Goal: Find specific page/section: Find specific page/section

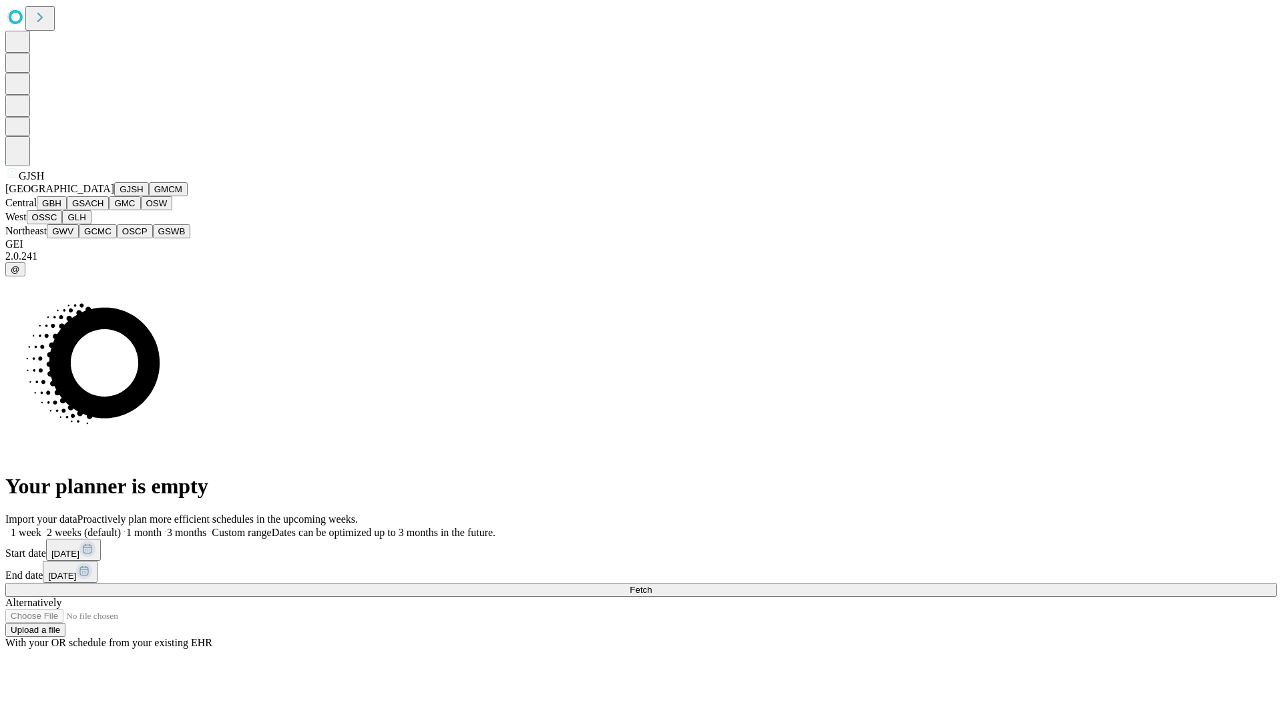
click at [114, 196] on button "GJSH" at bounding box center [131, 189] width 35 height 14
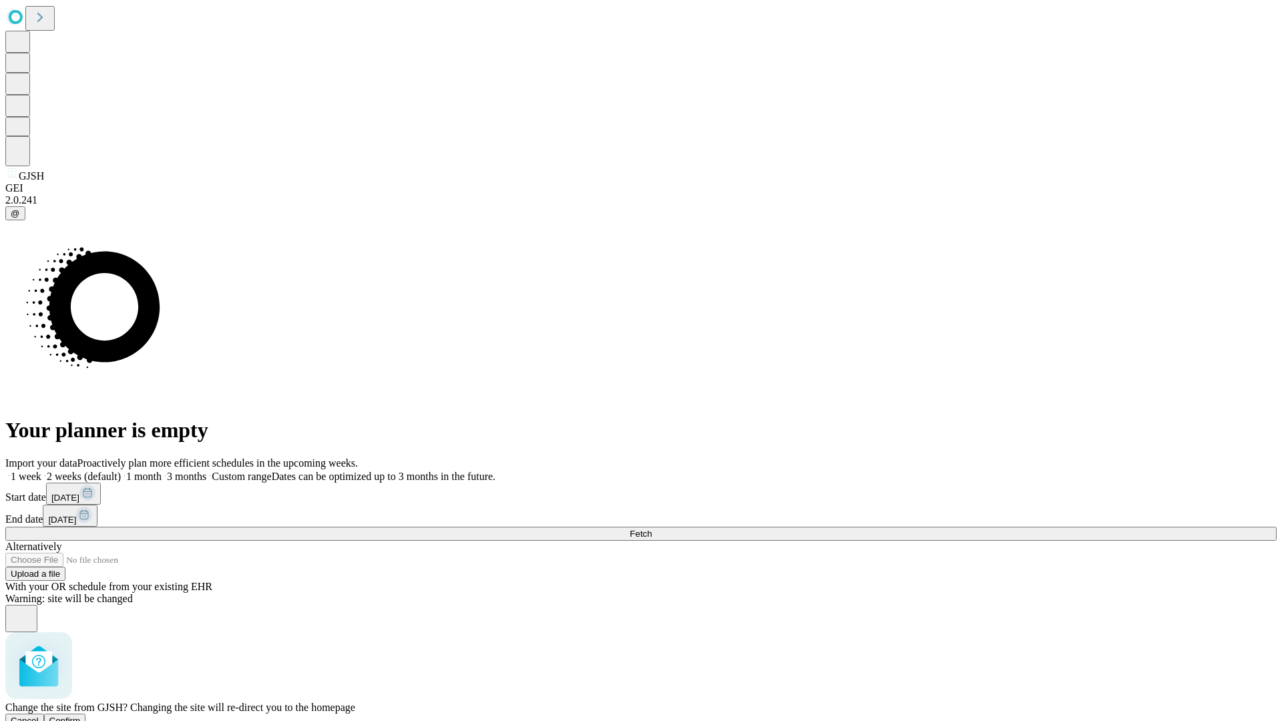
click at [81, 716] on span "Confirm" at bounding box center [64, 721] width 31 height 10
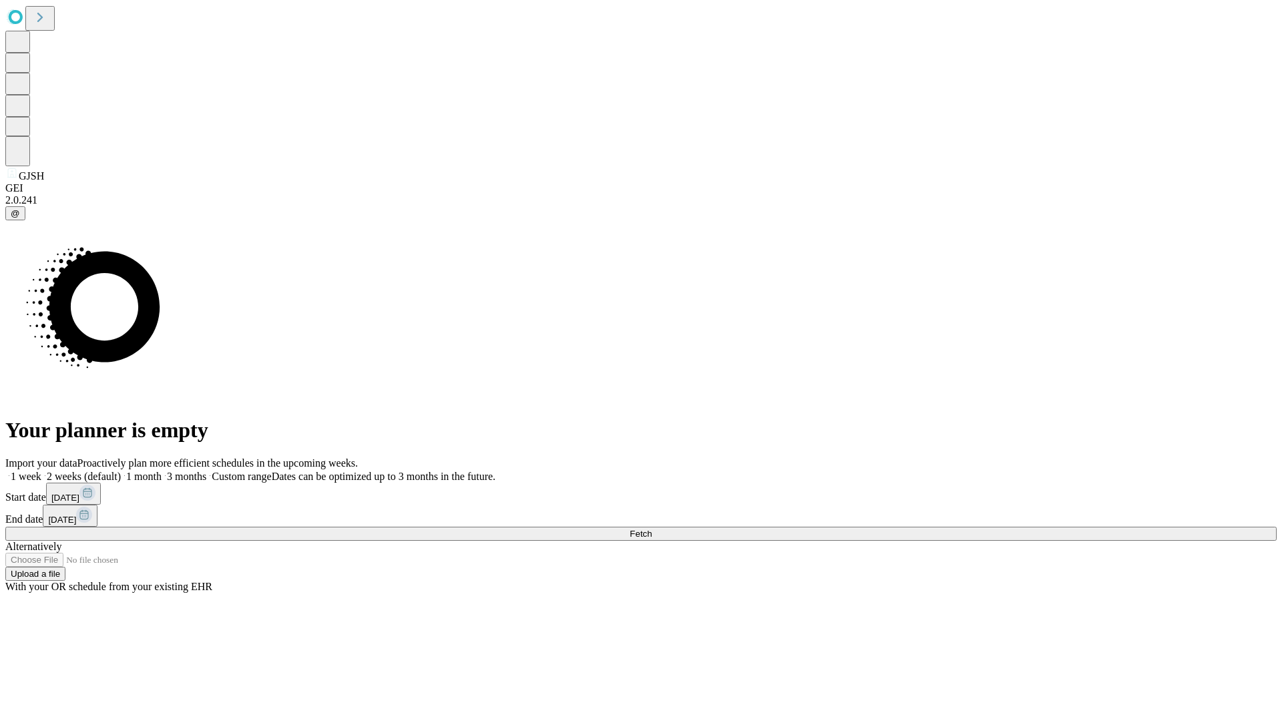
click at [121, 471] on label "2 weeks (default)" at bounding box center [80, 476] width 79 height 11
click at [652, 529] on span "Fetch" at bounding box center [641, 534] width 22 height 10
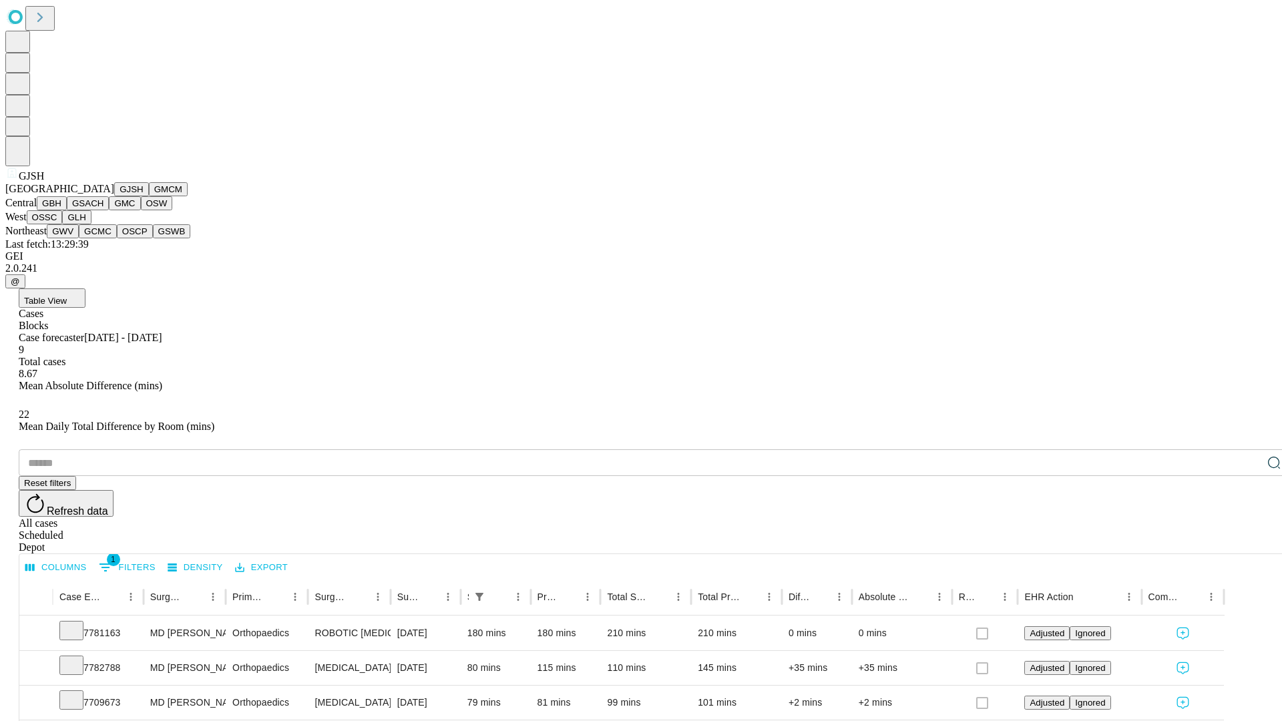
click at [149, 196] on button "GMCM" at bounding box center [168, 189] width 39 height 14
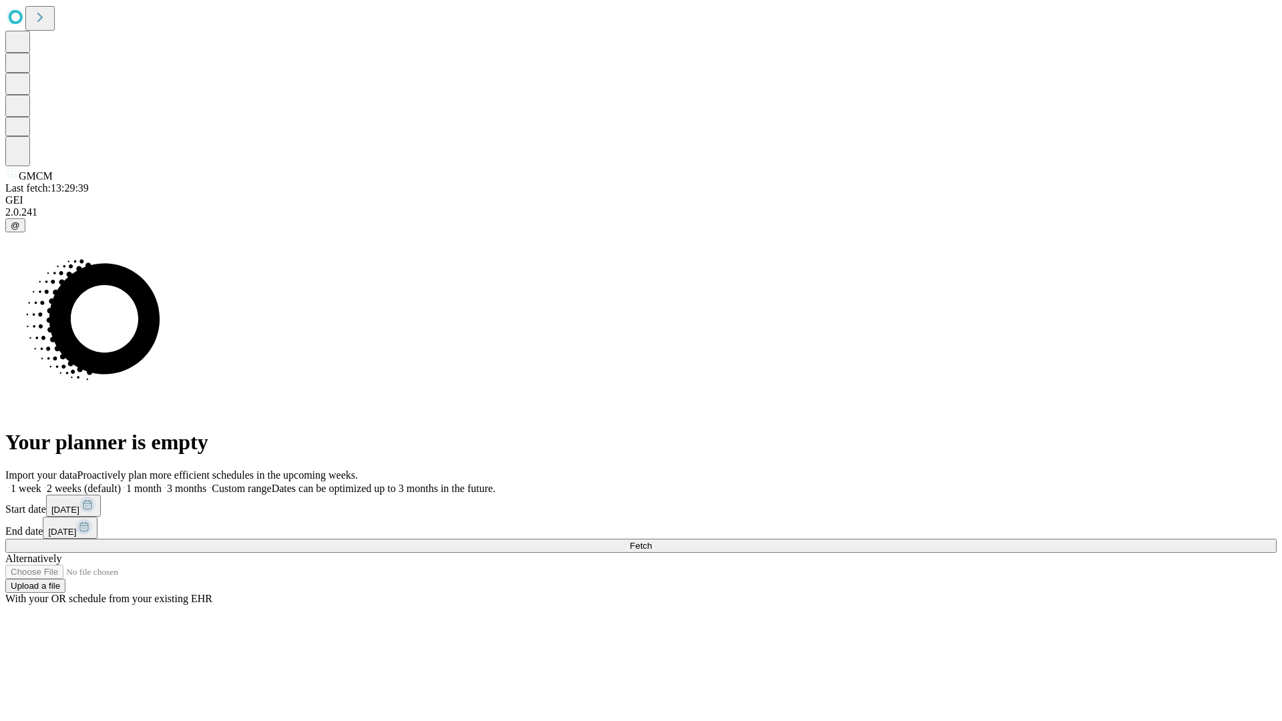
click at [121, 483] on label "2 weeks (default)" at bounding box center [80, 488] width 79 height 11
click at [652, 541] on span "Fetch" at bounding box center [641, 546] width 22 height 10
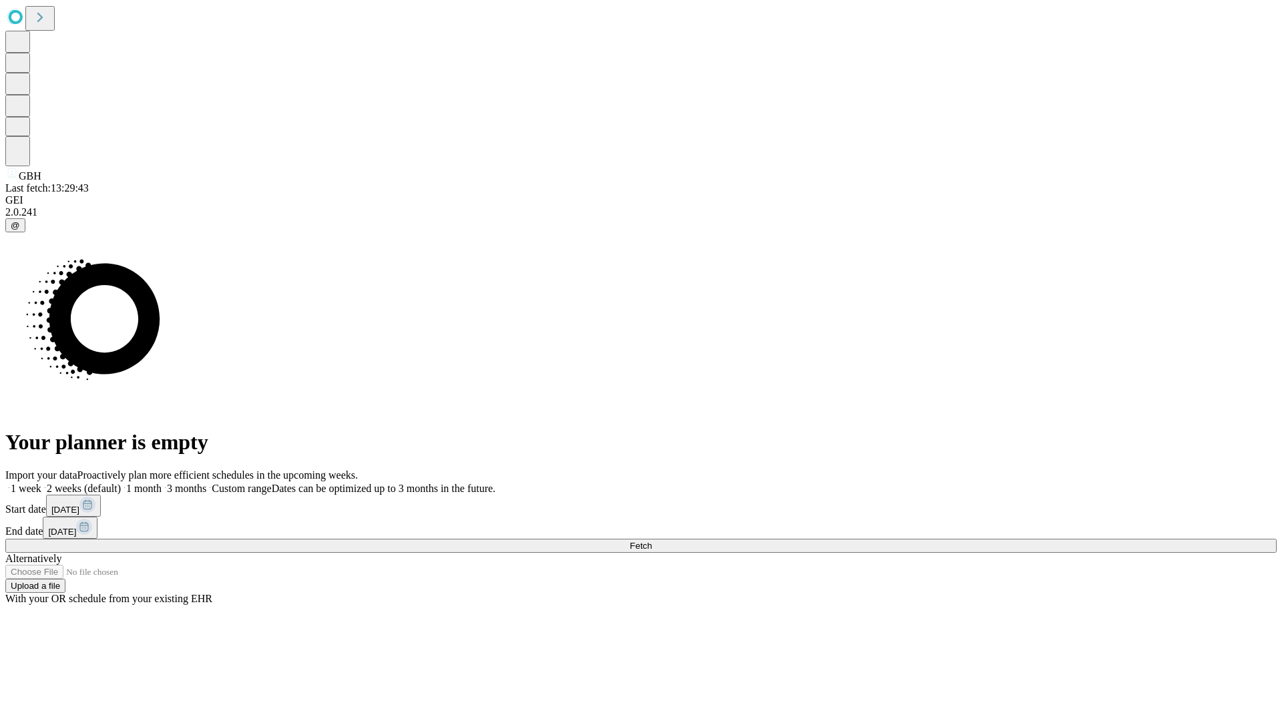
click at [121, 483] on label "2 weeks (default)" at bounding box center [80, 488] width 79 height 11
click at [652, 541] on span "Fetch" at bounding box center [641, 546] width 22 height 10
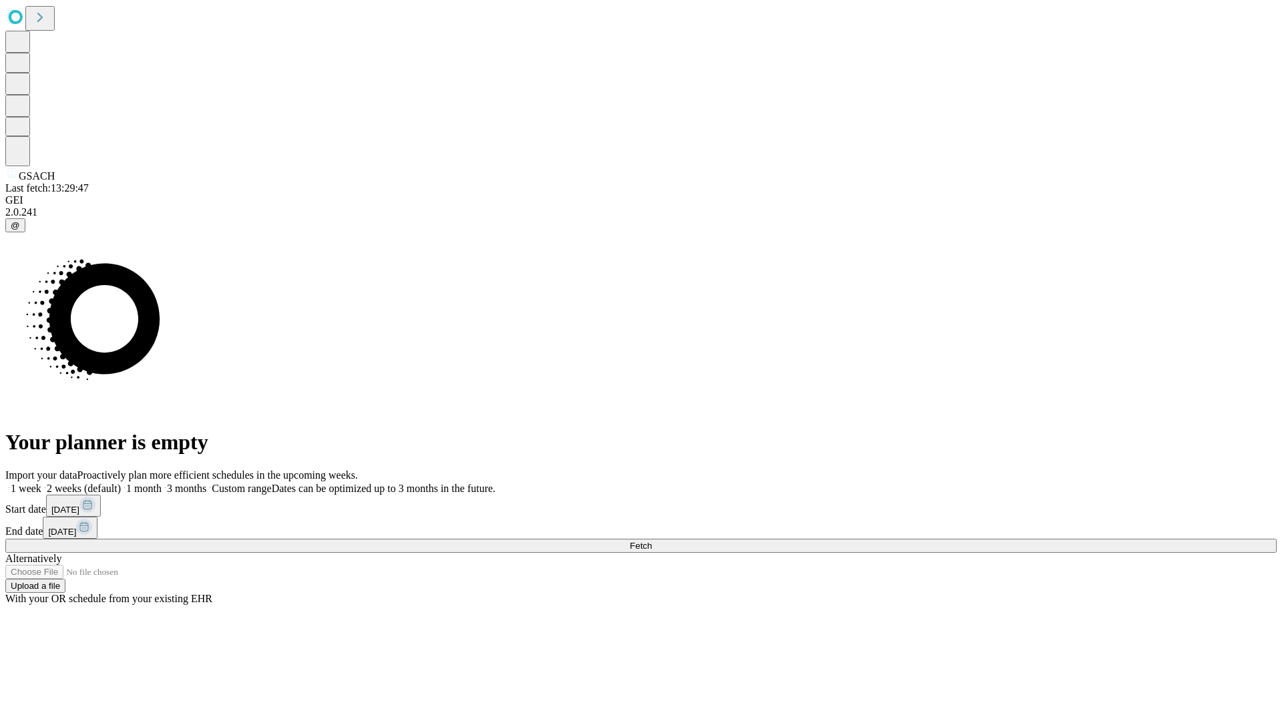
click at [121, 483] on label "2 weeks (default)" at bounding box center [80, 488] width 79 height 11
click at [652, 541] on span "Fetch" at bounding box center [641, 546] width 22 height 10
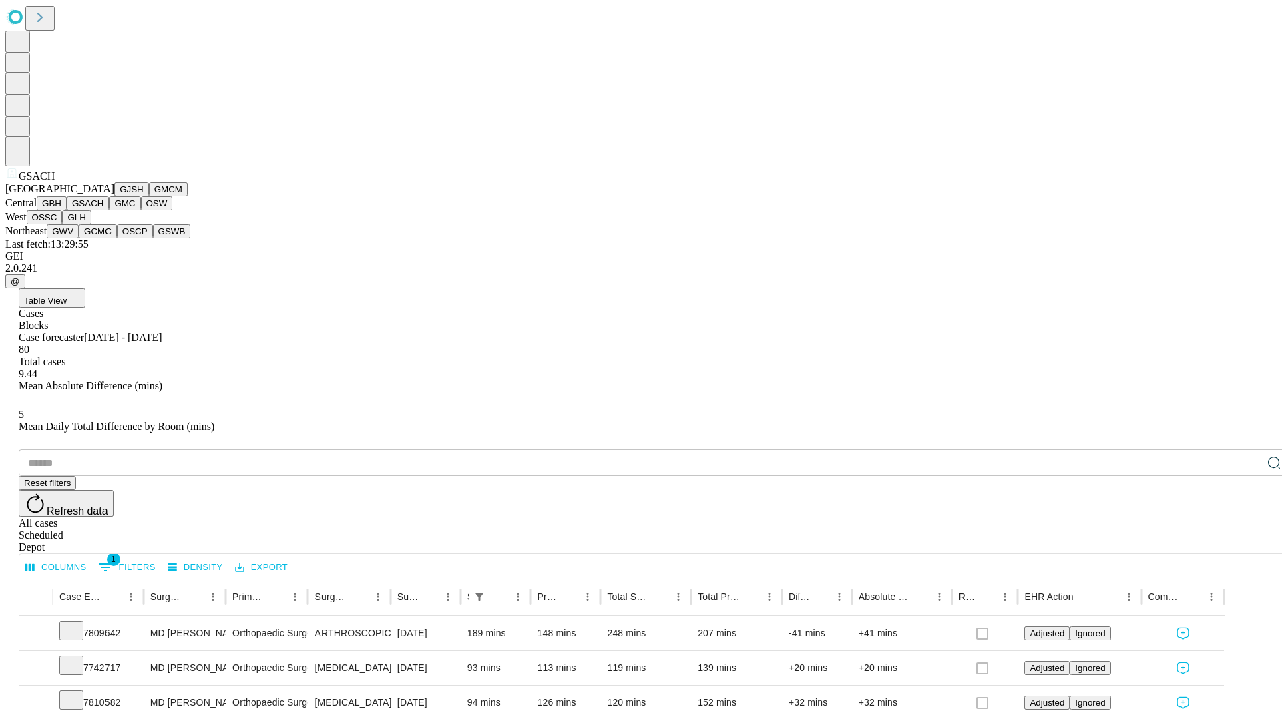
click at [109, 210] on button "GMC" at bounding box center [124, 203] width 31 height 14
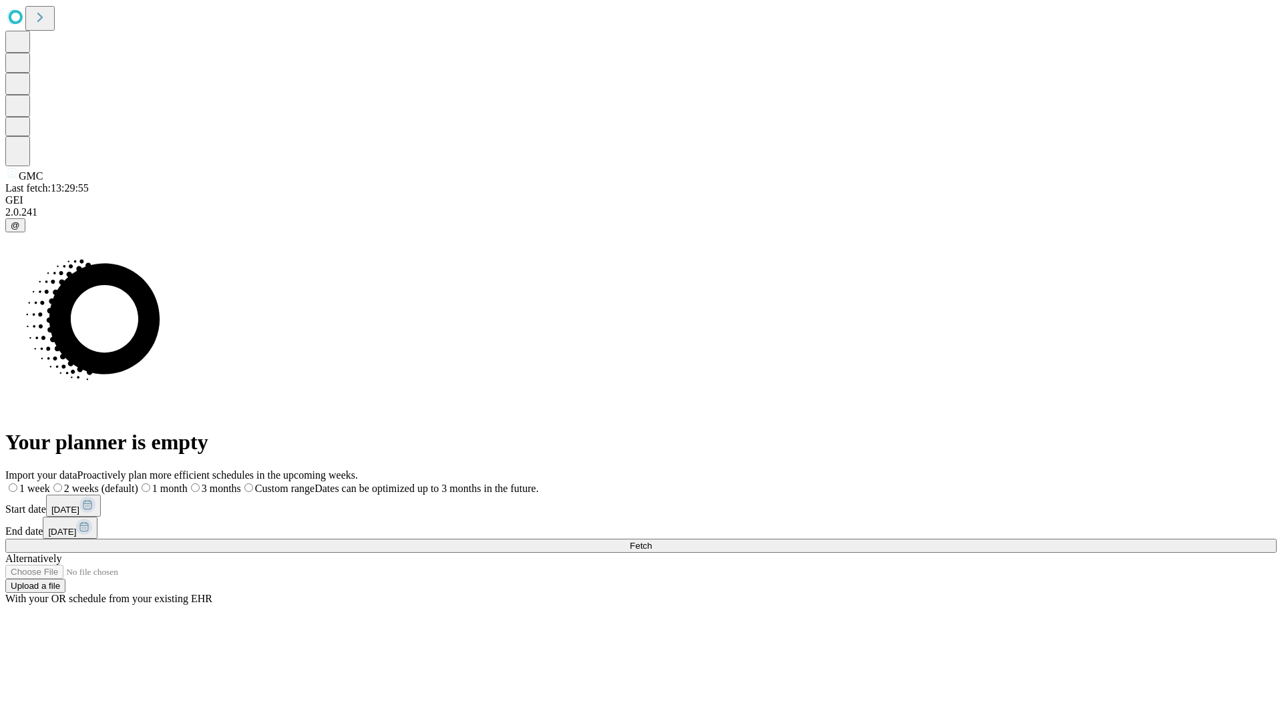
click at [138, 483] on label "2 weeks (default)" at bounding box center [94, 488] width 88 height 11
click at [652, 541] on span "Fetch" at bounding box center [641, 546] width 22 height 10
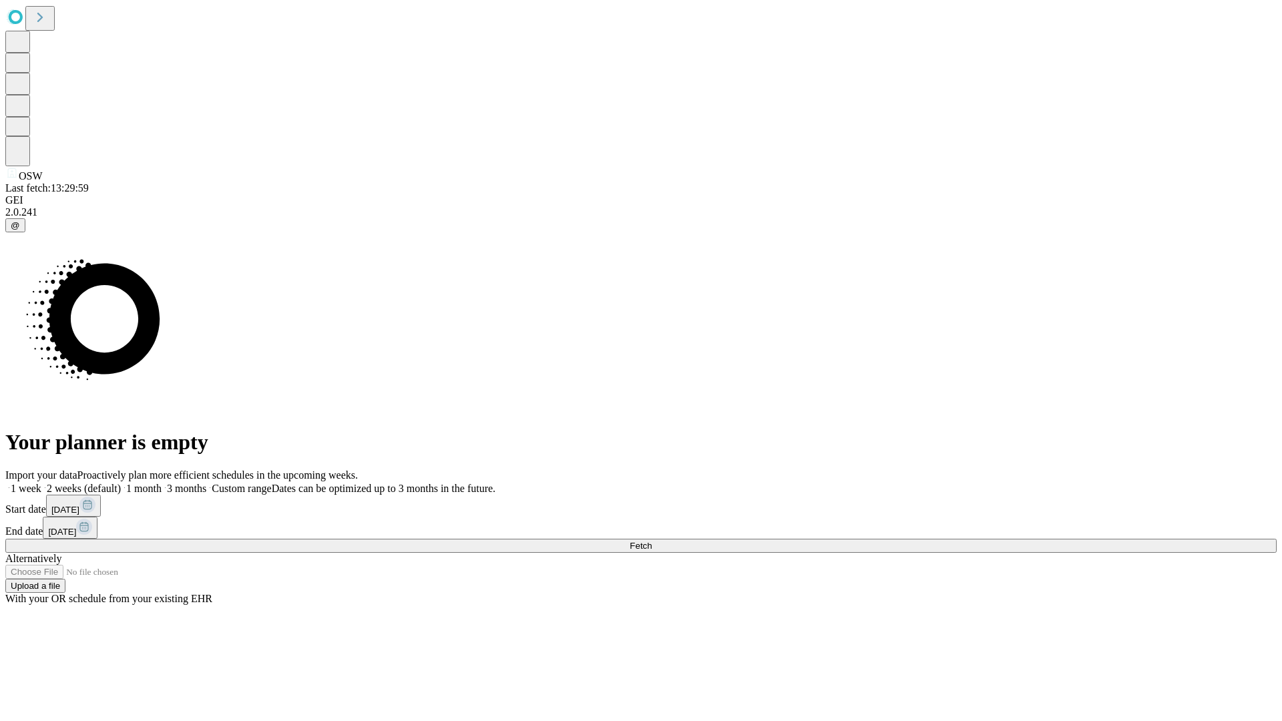
click at [121, 483] on label "2 weeks (default)" at bounding box center [80, 488] width 79 height 11
click at [652, 541] on span "Fetch" at bounding box center [641, 546] width 22 height 10
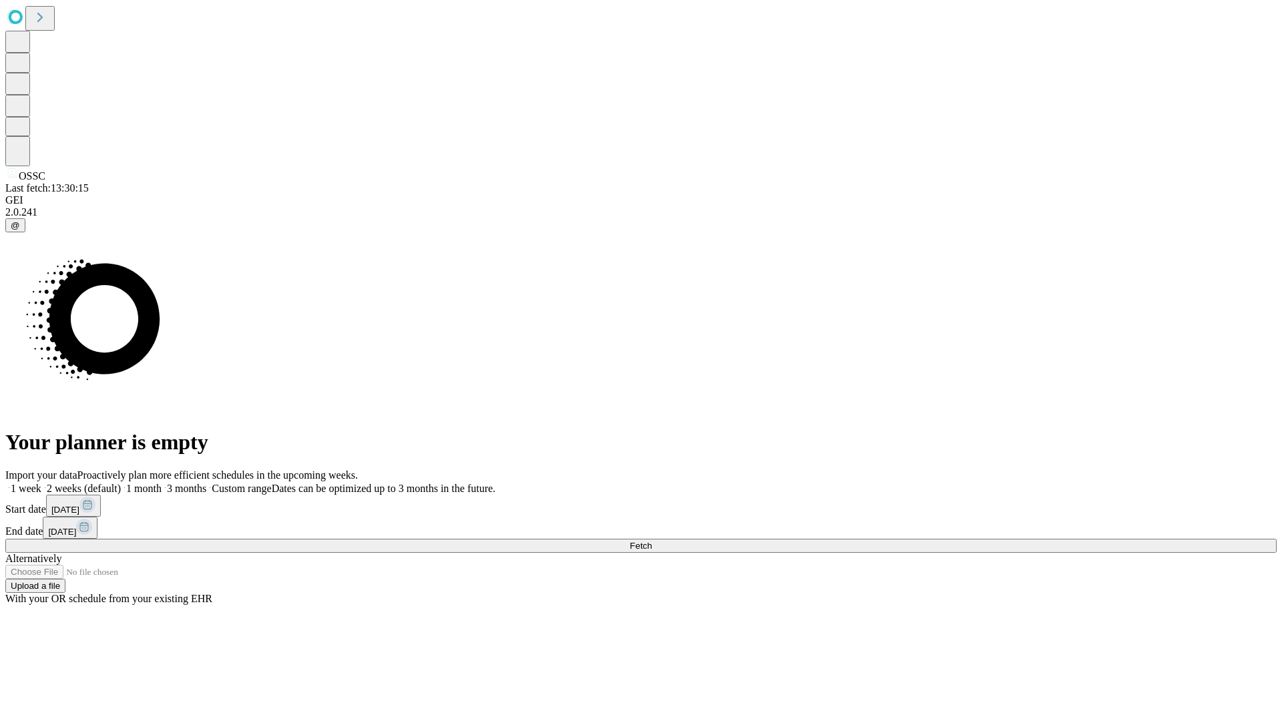
click at [121, 483] on label "2 weeks (default)" at bounding box center [80, 488] width 79 height 11
click at [652, 541] on span "Fetch" at bounding box center [641, 546] width 22 height 10
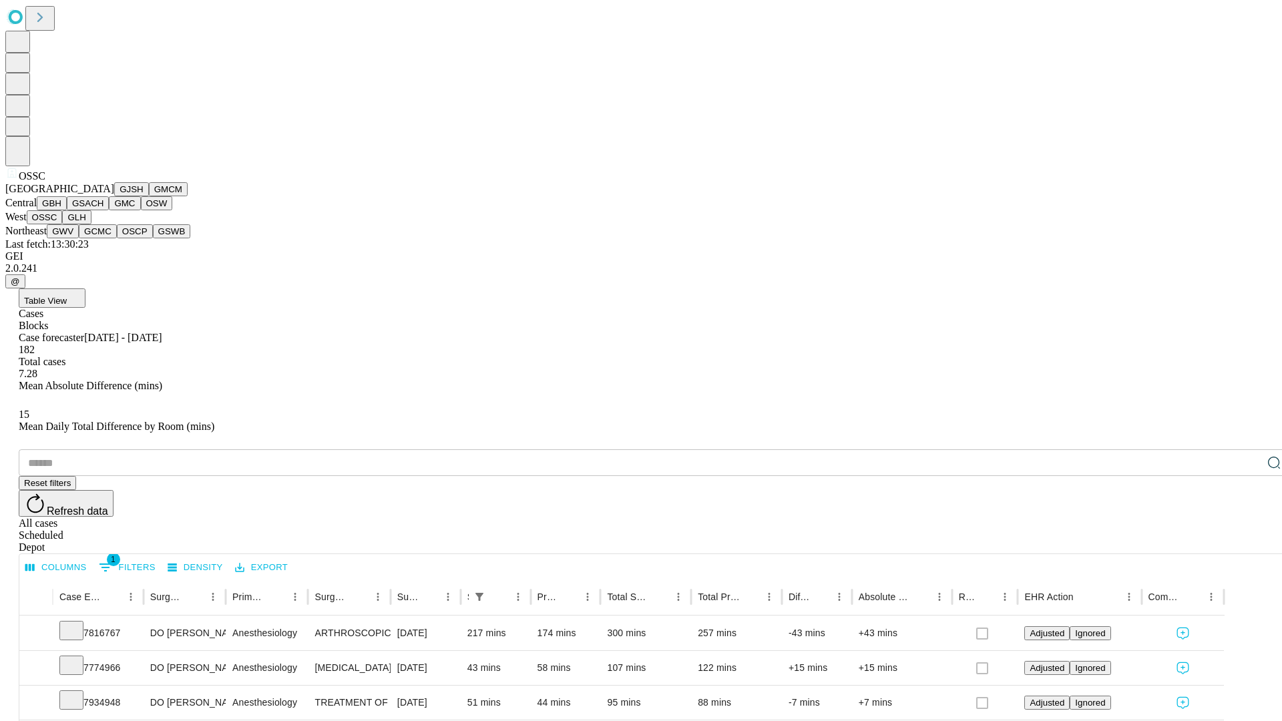
click at [91, 224] on button "GLH" at bounding box center [76, 217] width 29 height 14
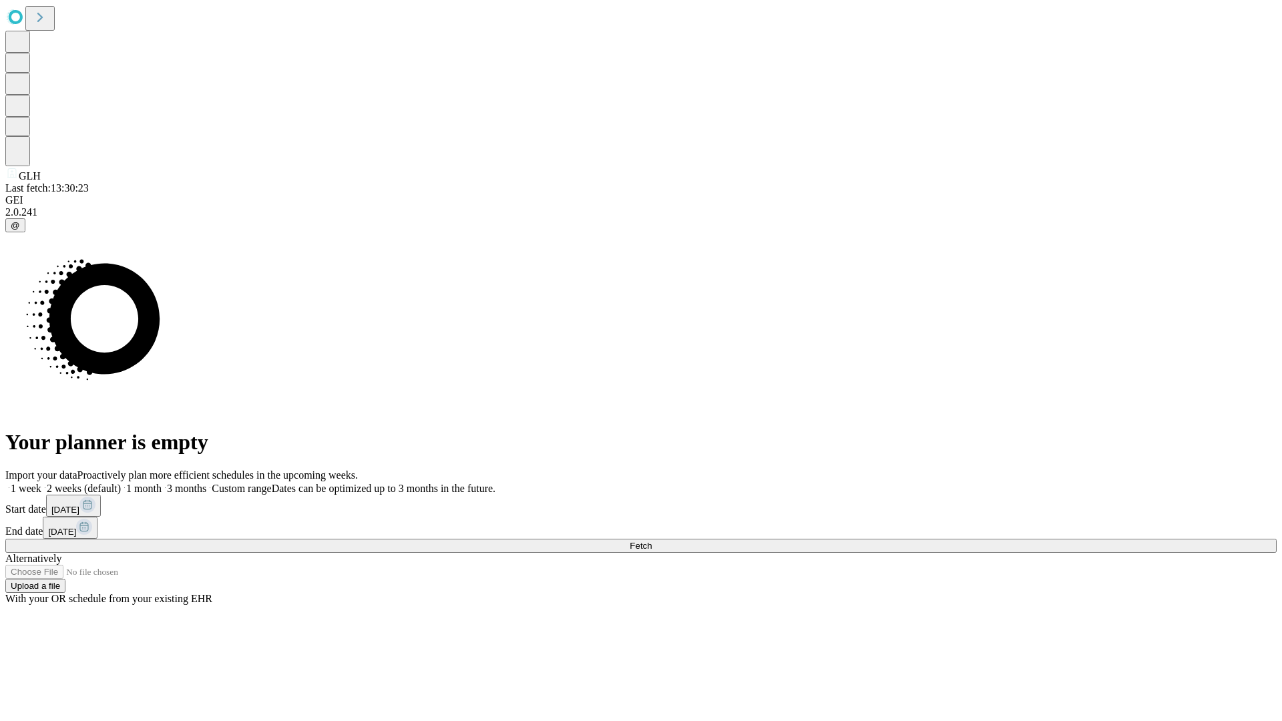
click at [121, 483] on label "2 weeks (default)" at bounding box center [80, 488] width 79 height 11
click at [652, 541] on span "Fetch" at bounding box center [641, 546] width 22 height 10
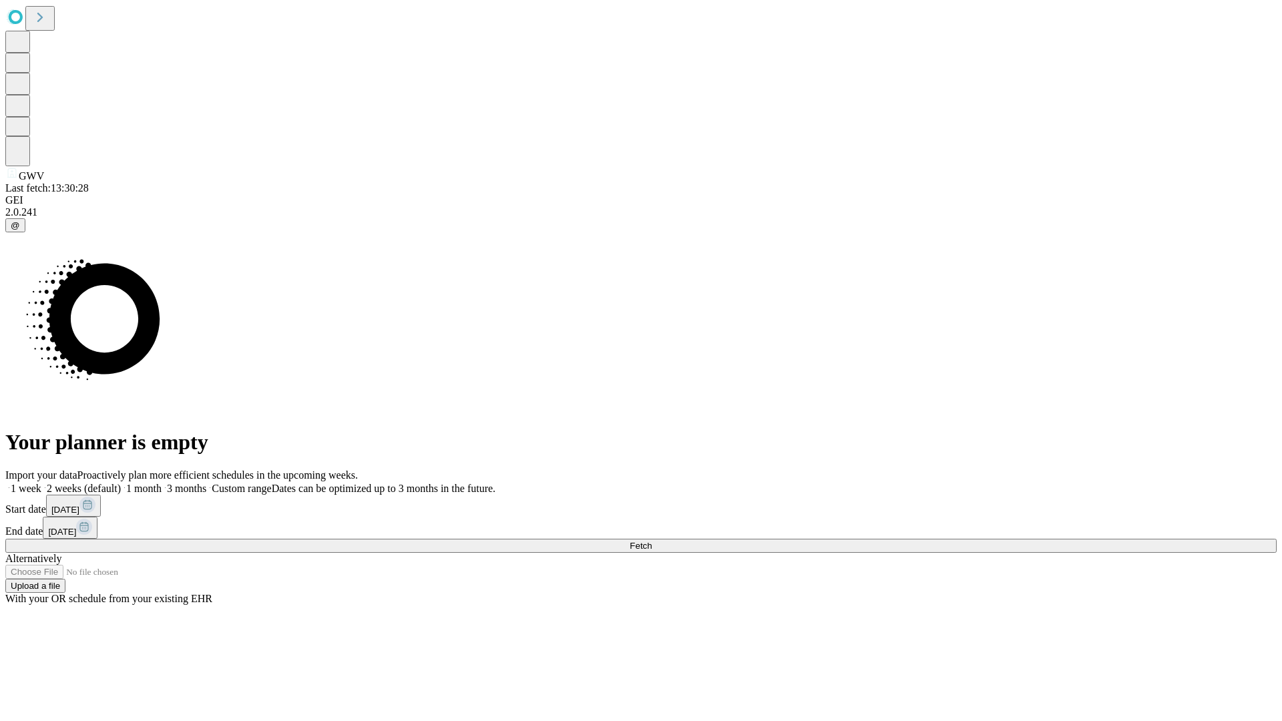
click at [121, 483] on label "2 weeks (default)" at bounding box center [80, 488] width 79 height 11
click at [652, 541] on span "Fetch" at bounding box center [641, 546] width 22 height 10
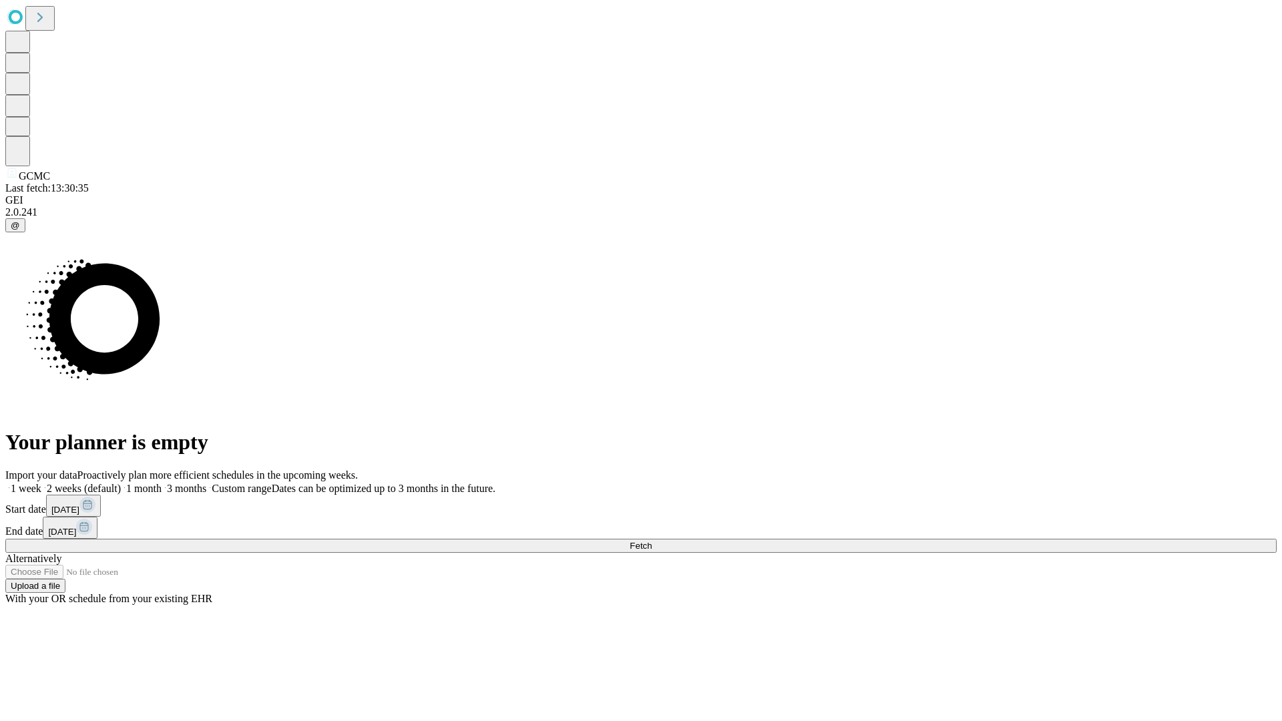
click at [121, 483] on label "2 weeks (default)" at bounding box center [80, 488] width 79 height 11
click at [652, 541] on span "Fetch" at bounding box center [641, 546] width 22 height 10
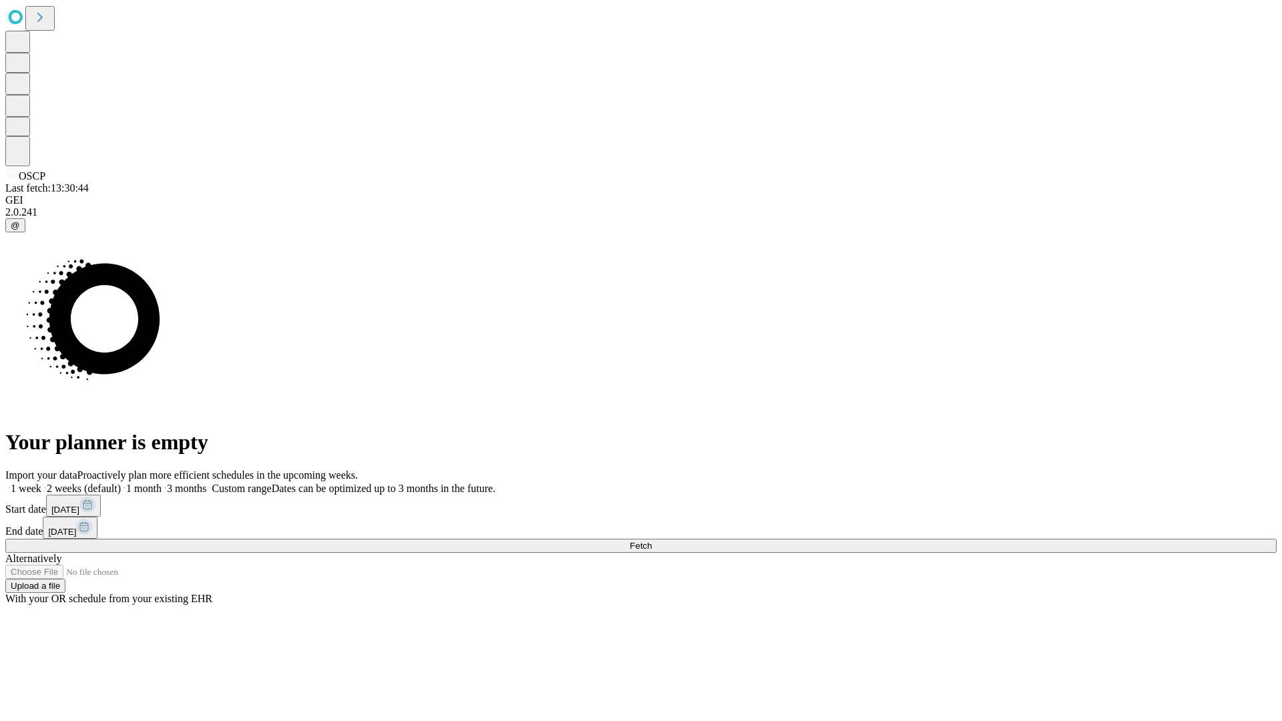
click at [121, 483] on label "2 weeks (default)" at bounding box center [80, 488] width 79 height 11
click at [652, 541] on span "Fetch" at bounding box center [641, 546] width 22 height 10
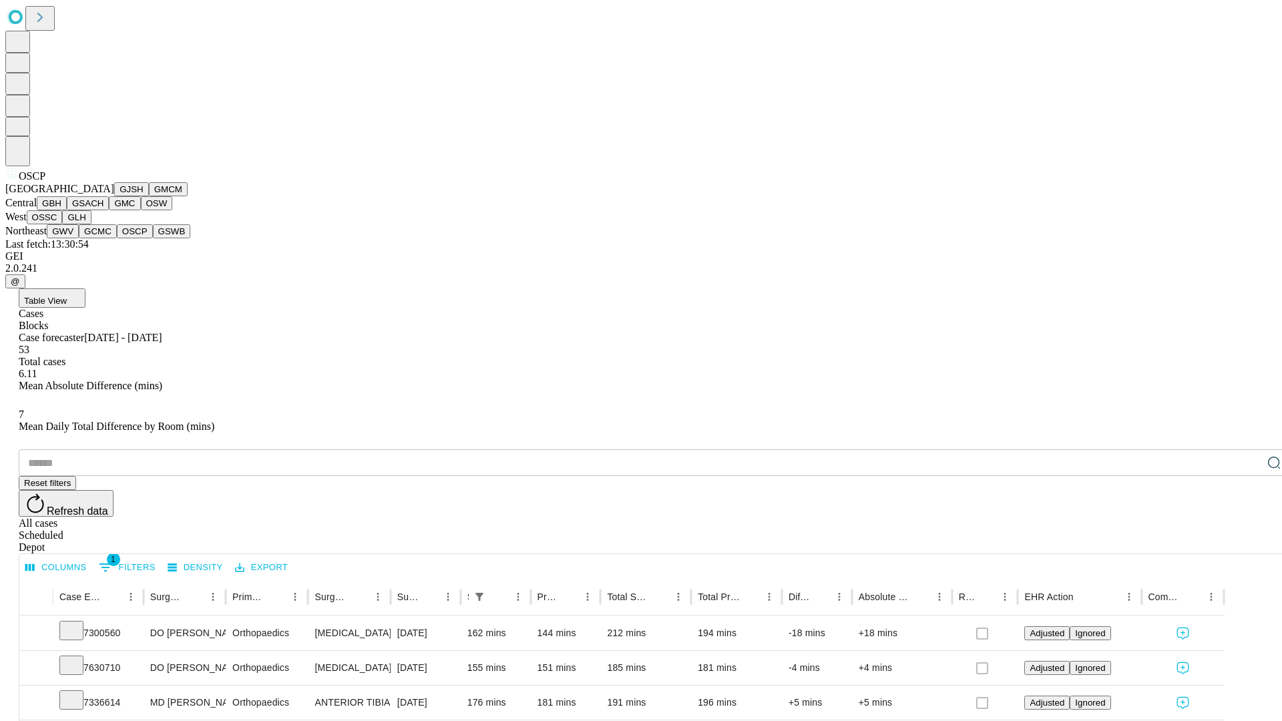
click at [153, 238] on button "GSWB" at bounding box center [172, 231] width 38 height 14
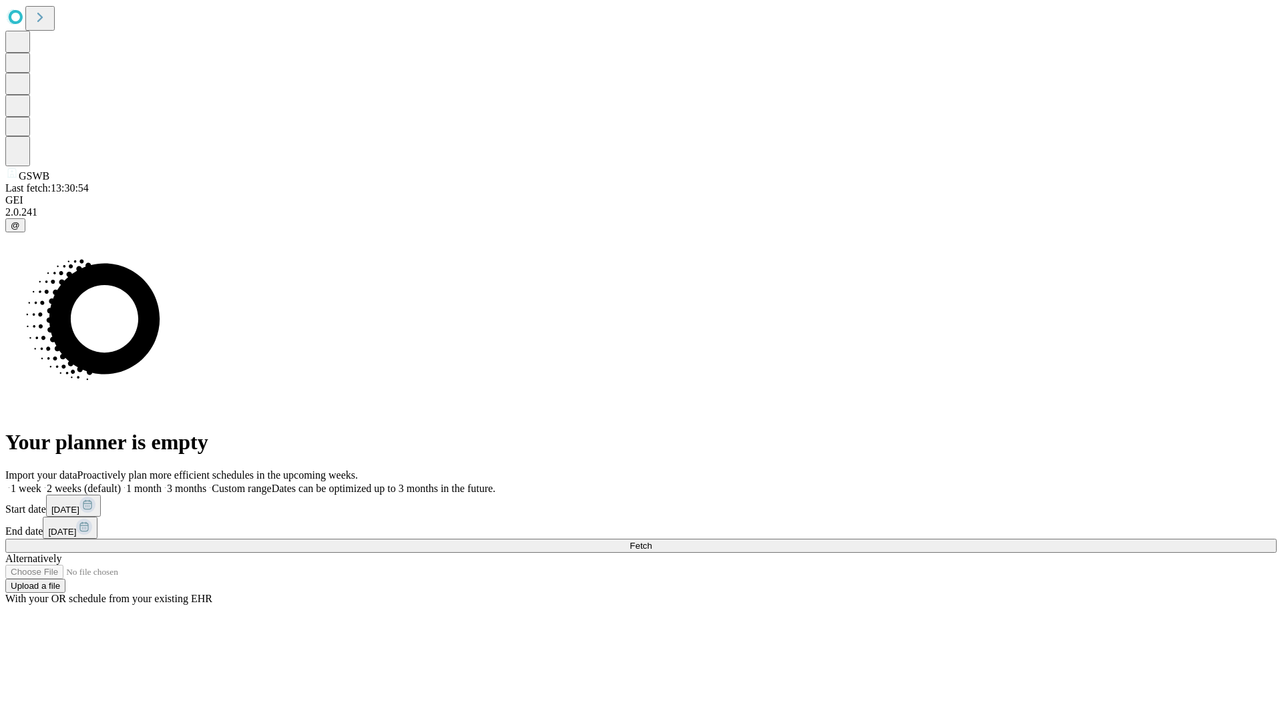
click at [121, 483] on label "2 weeks (default)" at bounding box center [80, 488] width 79 height 11
click at [652, 541] on span "Fetch" at bounding box center [641, 546] width 22 height 10
